Goal: Transaction & Acquisition: Purchase product/service

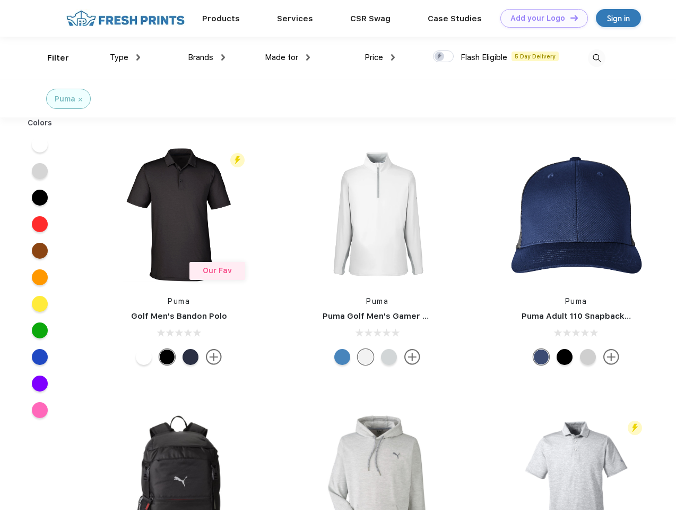
click at [541, 18] on link "Add your Logo Design Tool" at bounding box center [545, 18] width 88 height 19
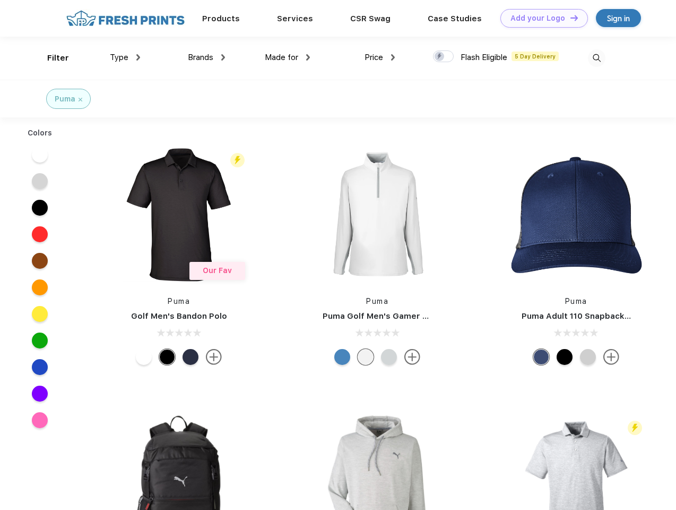
click at [0, 0] on div "Design Tool" at bounding box center [0, 0] width 0 height 0
click at [570, 18] on link "Add your Logo Design Tool" at bounding box center [545, 18] width 88 height 19
click at [51, 58] on div "Filter" at bounding box center [58, 58] width 22 height 12
click at [125, 57] on span "Type" at bounding box center [119, 58] width 19 height 10
click at [207, 57] on span "Brands" at bounding box center [200, 58] width 25 height 10
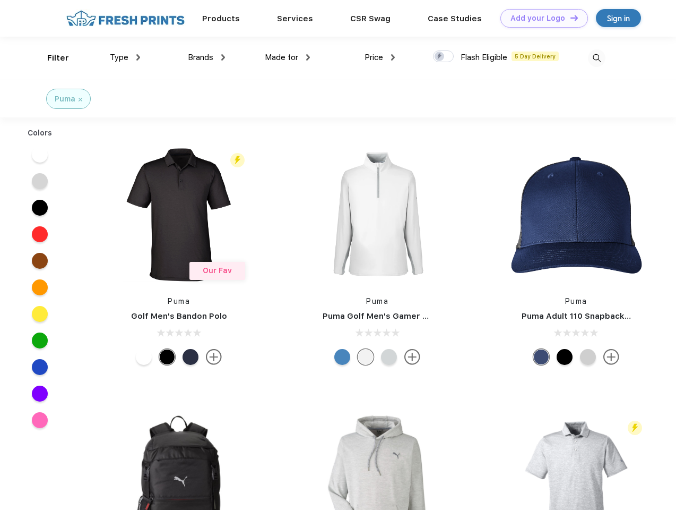
click at [288, 57] on span "Made for" at bounding box center [281, 58] width 33 height 10
click at [380, 57] on span "Price" at bounding box center [374, 58] width 19 height 10
click at [444, 57] on div at bounding box center [443, 56] width 21 height 12
click at [440, 57] on input "checkbox" at bounding box center [436, 53] width 7 height 7
click at [597, 58] on img at bounding box center [597, 58] width 18 height 18
